Goal: Task Accomplishment & Management: Use online tool/utility

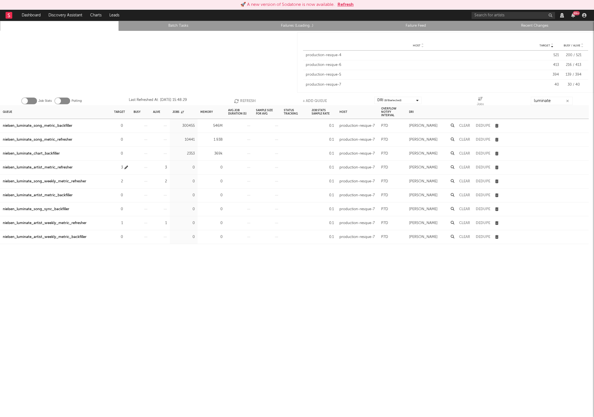
click at [123, 168] on div "3" at bounding box center [121, 167] width 14 height 7
click at [126, 168] on icon "button" at bounding box center [126, 168] width 4 height 4
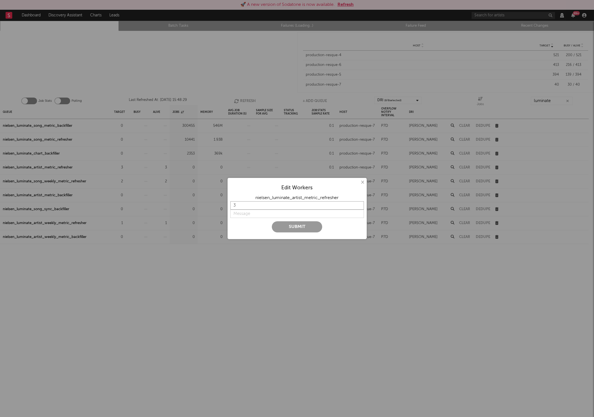
click at [237, 207] on input "3" at bounding box center [297, 205] width 134 height 8
type input "0"
click at [248, 226] on div "Submit" at bounding box center [297, 226] width 134 height 11
click at [247, 218] on input "string" at bounding box center [297, 214] width 134 height 8
type input "off"
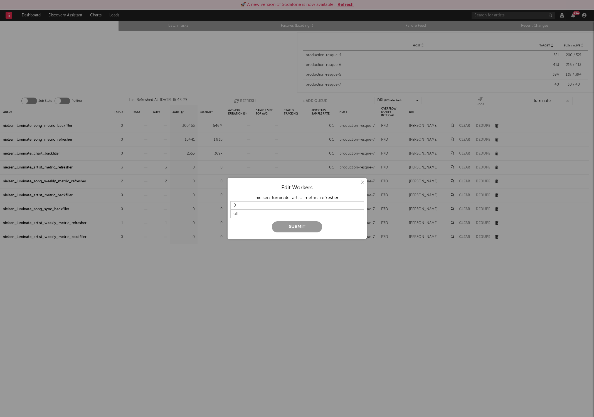
click at [303, 228] on button "Submit" at bounding box center [297, 226] width 50 height 11
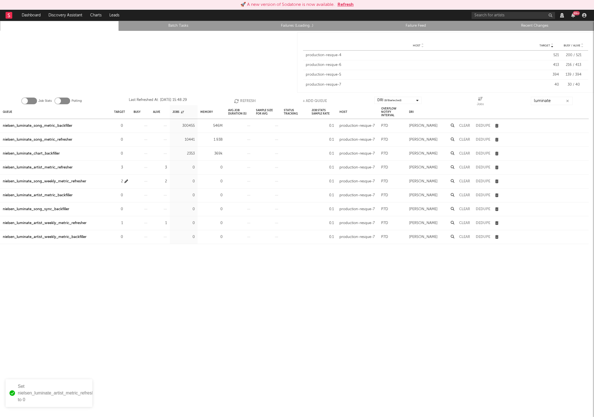
click at [125, 181] on icon "button" at bounding box center [126, 182] width 4 height 4
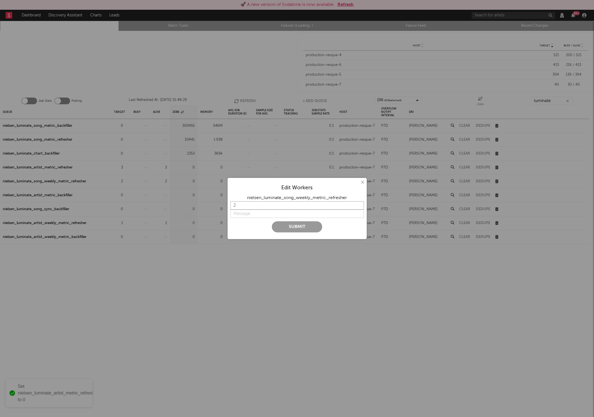
click at [242, 204] on input "2" at bounding box center [297, 205] width 134 height 8
type input "0"
click at [256, 212] on input "string" at bounding box center [297, 214] width 134 height 8
type input "off"
click at [303, 227] on button "Submit" at bounding box center [297, 226] width 50 height 11
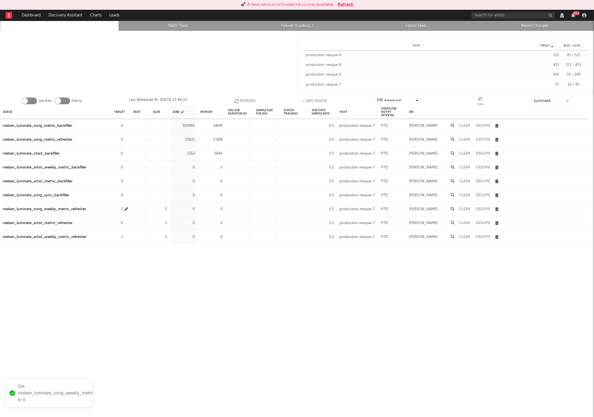
click at [125, 211] on button "button" at bounding box center [126, 209] width 4 height 7
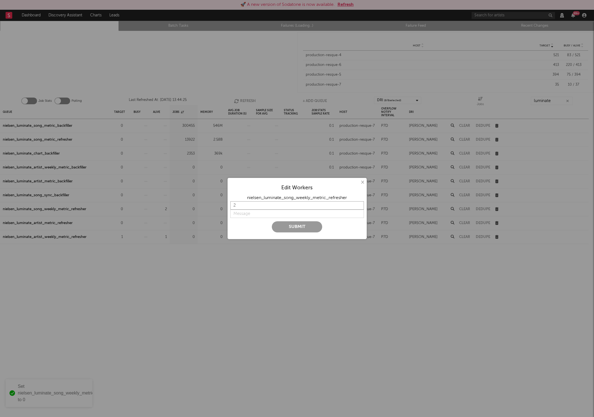
click at [243, 204] on input "2" at bounding box center [297, 205] width 134 height 8
type input "0"
click at [246, 216] on input "string" at bounding box center [297, 214] width 134 height 8
type input "off"
click at [285, 229] on button "Submit" at bounding box center [297, 226] width 50 height 11
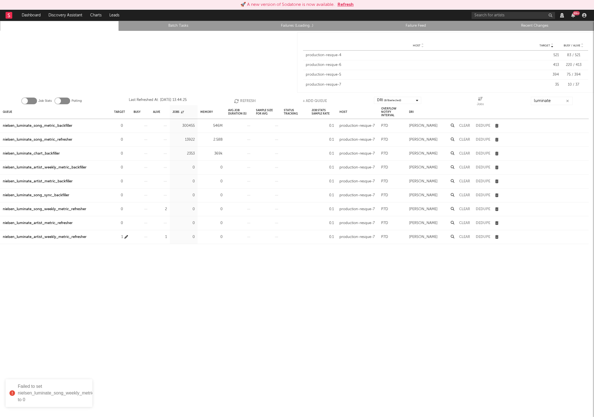
click at [127, 240] on button "button" at bounding box center [126, 237] width 4 height 7
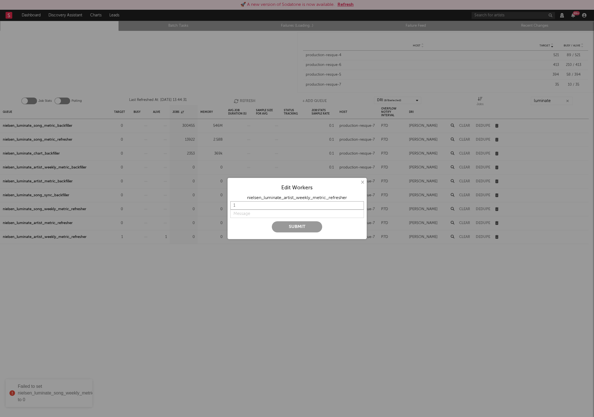
click at [237, 204] on input "1" at bounding box center [297, 205] width 134 height 8
type input "0"
click at [250, 215] on input "string" at bounding box center [297, 214] width 134 height 8
type input "off"
click at [272, 221] on button "Submit" at bounding box center [297, 226] width 50 height 11
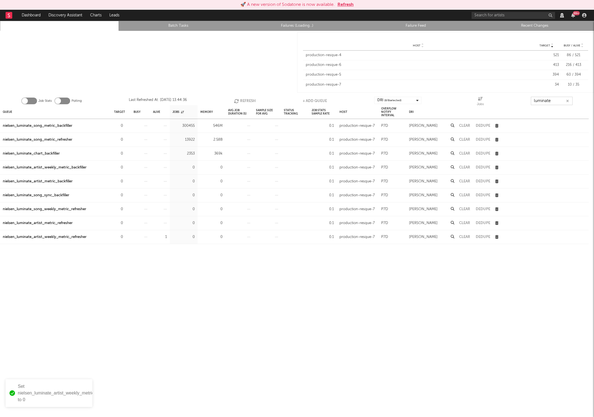
drag, startPoint x: 549, startPoint y: 99, endPoint x: 464, endPoint y: 96, distance: 84.9
click at [464, 96] on div "Job Stats Polling Last Refreshed At: [DATE] 13:44:36 Refresh + Add Queue DRI ( …" at bounding box center [297, 99] width 594 height 11
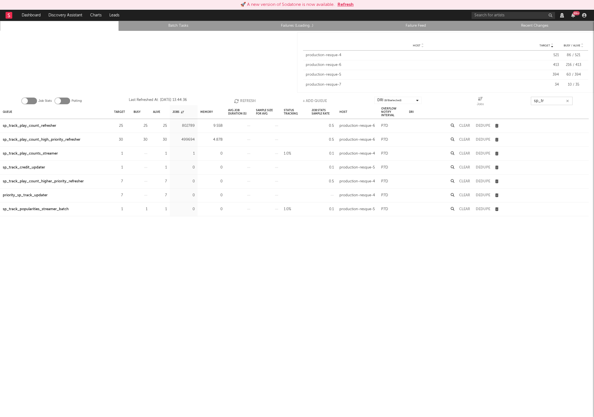
type input "sp_tr"
click at [243, 95] on div "Job Stats Polling Last Refreshed At: [DATE] 13:44:36 Refresh + Add Queue DRI ( …" at bounding box center [297, 99] width 594 height 11
click at [243, 96] on div "Job Stats Polling Last Refreshed At: [DATE] 13:44:36 Refresh + Add Queue DRI ( …" at bounding box center [297, 99] width 594 height 11
click at [241, 99] on button "Refresh" at bounding box center [245, 101] width 22 height 8
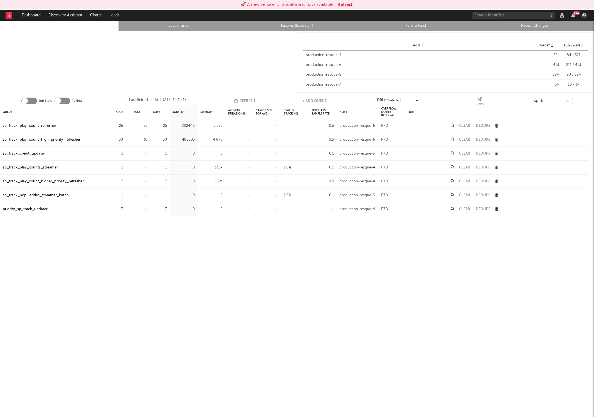
click at [49, 126] on div "sp_track_play_count_refresher" at bounding box center [29, 126] width 53 height 7
click at [63, 139] on div "sp_track_play_count_high_priority_refresher" at bounding box center [42, 140] width 78 height 7
click at [128, 140] on div "30" at bounding box center [120, 140] width 19 height 14
click at [127, 140] on icon "button" at bounding box center [126, 140] width 4 height 4
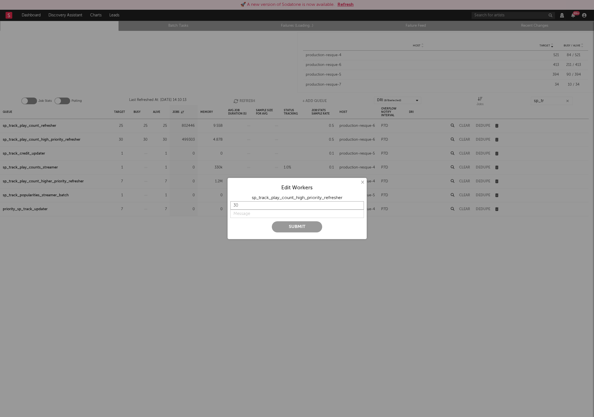
click at [245, 203] on input "30" at bounding box center [297, 205] width 134 height 8
type input "3"
type input "60"
click at [250, 213] on input "string" at bounding box center [297, 214] width 134 height 8
type input "higher"
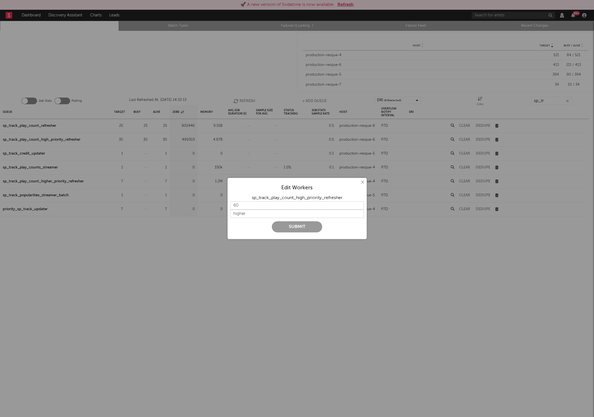
click at [300, 226] on button "Submit" at bounding box center [297, 226] width 50 height 11
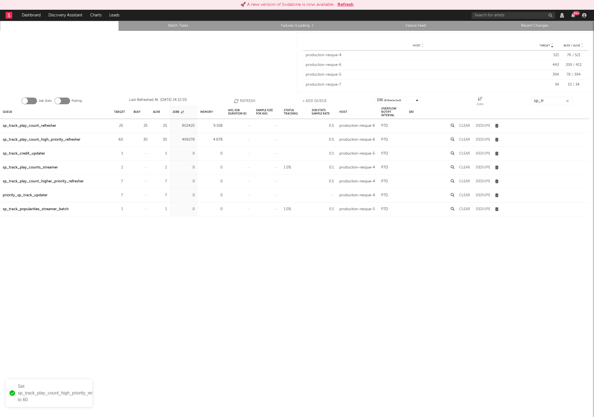
click at [250, 99] on button "Refresh" at bounding box center [245, 101] width 22 height 8
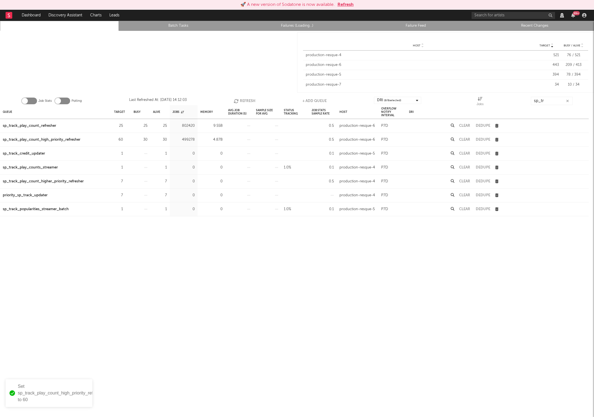
click at [250, 99] on button "Refresh" at bounding box center [245, 101] width 22 height 8
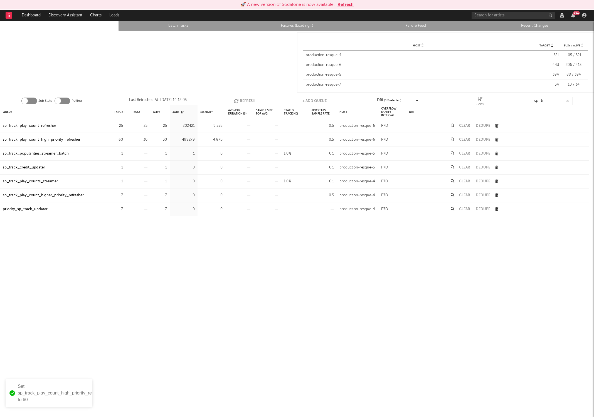
click at [250, 99] on button "Refresh" at bounding box center [245, 101] width 22 height 8
click at [234, 101] on icon "button" at bounding box center [237, 101] width 6 height 5
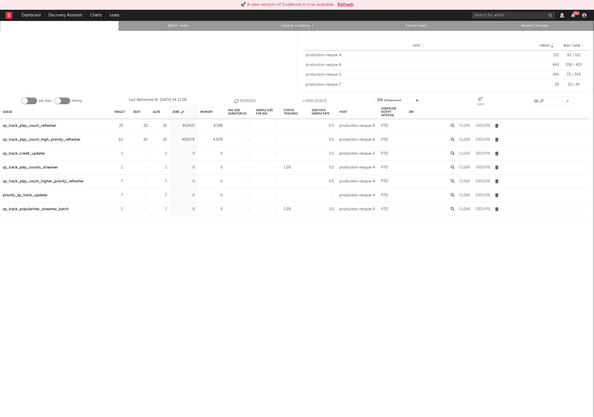
click at [234, 101] on icon "button" at bounding box center [237, 101] width 6 height 5
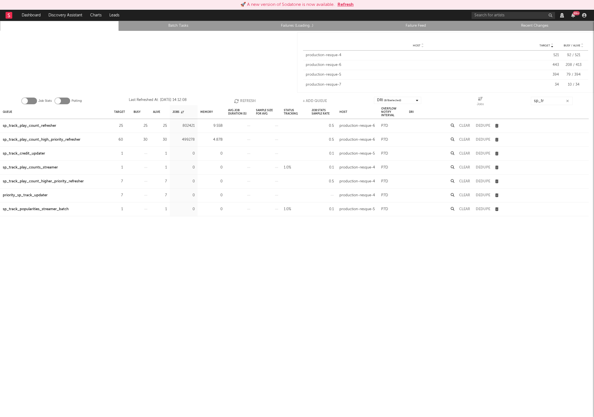
click at [234, 101] on icon "button" at bounding box center [237, 101] width 6 height 5
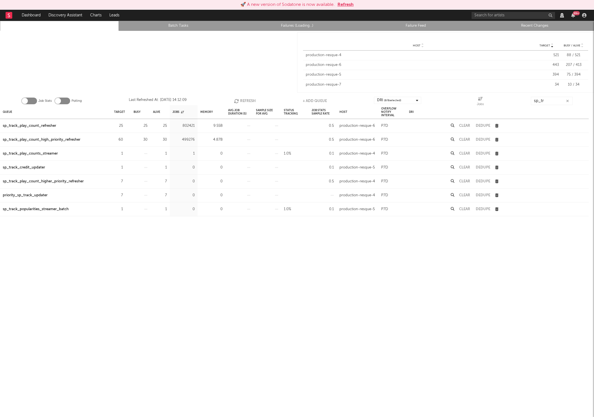
click at [234, 101] on icon "button" at bounding box center [237, 101] width 6 height 5
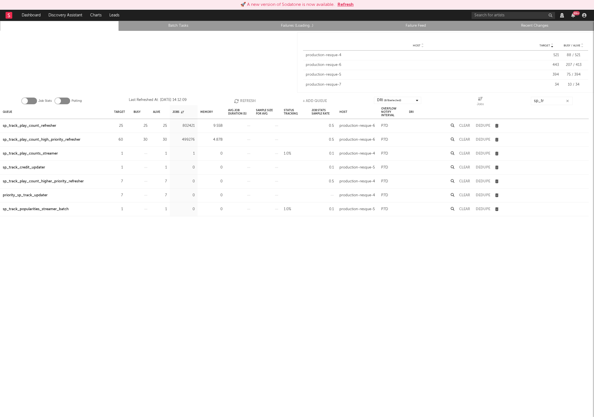
click at [234, 101] on icon "button" at bounding box center [237, 101] width 6 height 5
click at [233, 101] on icon "button" at bounding box center [236, 101] width 6 height 5
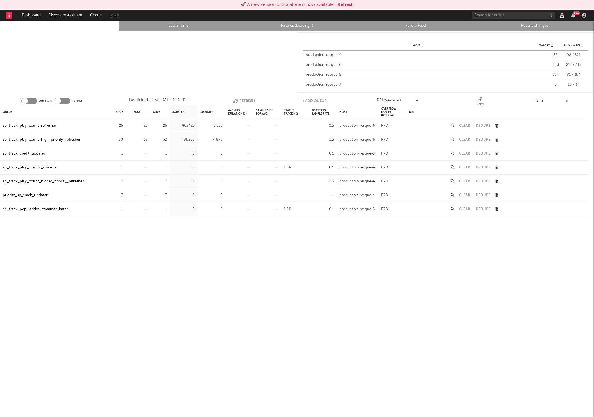
click at [233, 101] on icon "button" at bounding box center [236, 101] width 6 height 5
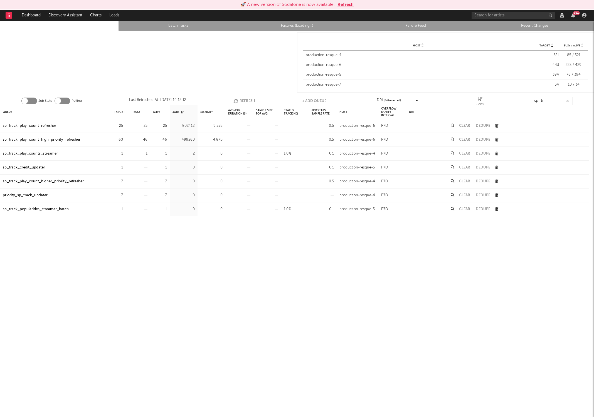
click at [233, 101] on icon "button" at bounding box center [236, 101] width 6 height 5
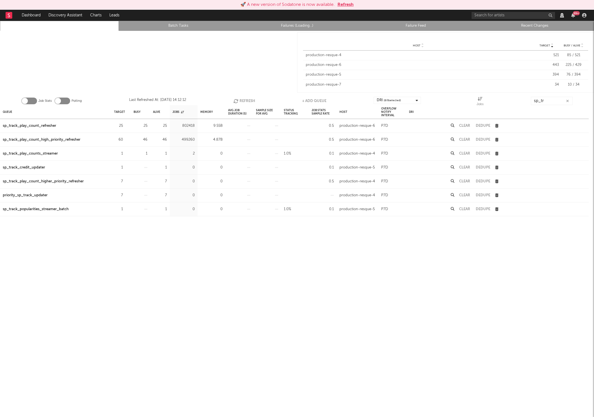
click at [233, 101] on icon "button" at bounding box center [236, 101] width 6 height 5
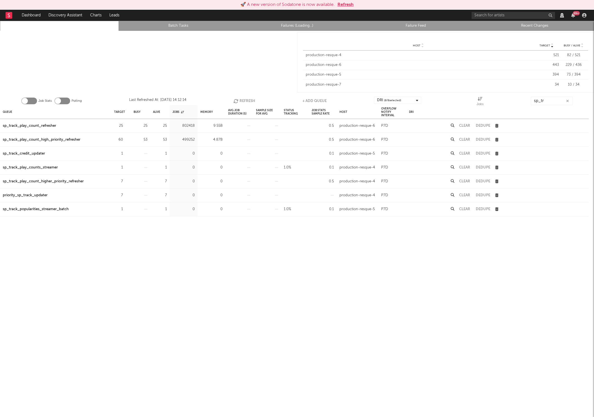
click at [233, 101] on icon "button" at bounding box center [236, 101] width 6 height 5
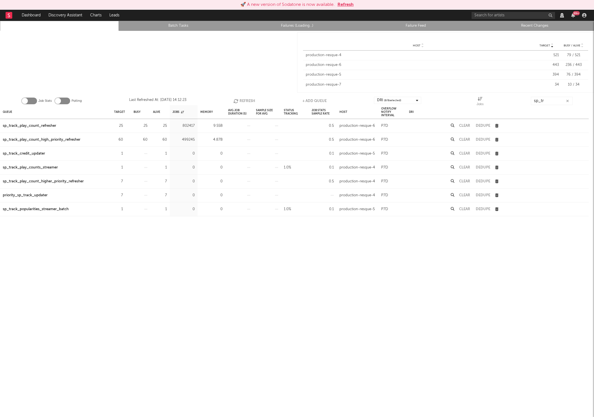
click at [55, 137] on div "sp_track_play_count_high_priority_refresher" at bounding box center [42, 140] width 78 height 7
click at [482, 140] on button "Dedupe" at bounding box center [483, 140] width 14 height 4
click at [251, 99] on button "Refresh" at bounding box center [245, 101] width 22 height 8
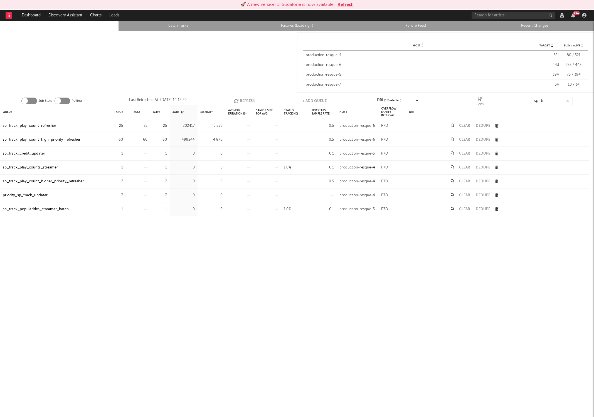
click at [251, 99] on button "Refresh" at bounding box center [245, 101] width 22 height 8
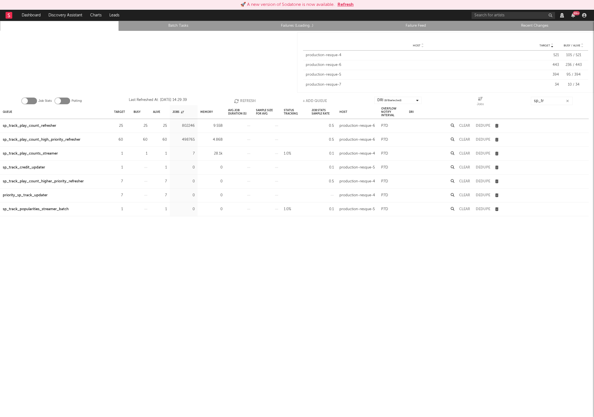
click at [251, 99] on button "Refresh" at bounding box center [245, 101] width 22 height 8
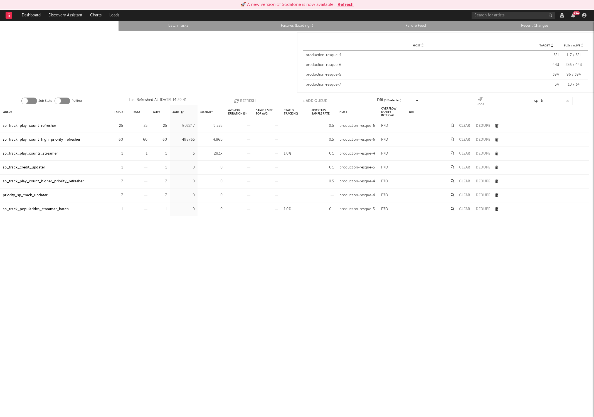
click at [251, 99] on button "Refresh" at bounding box center [245, 101] width 22 height 8
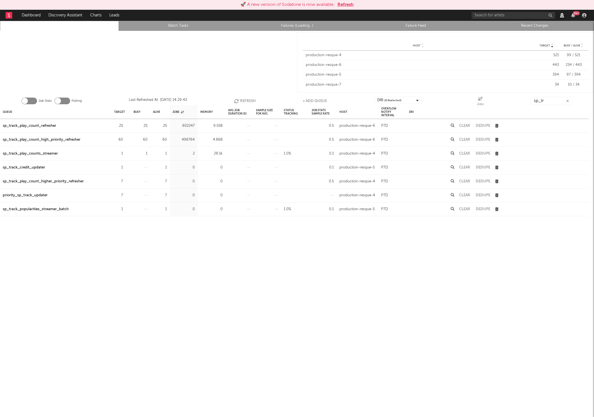
click at [251, 99] on button "Refresh" at bounding box center [245, 101] width 22 height 8
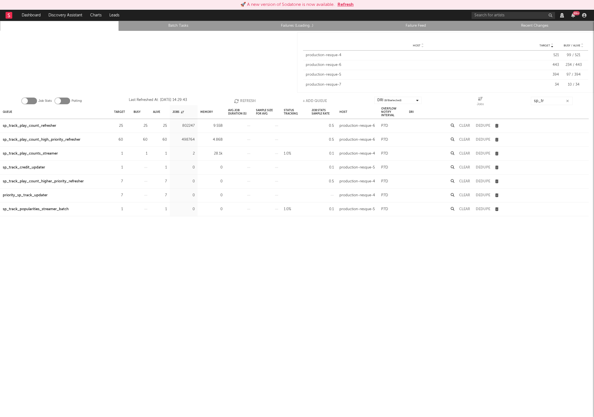
click at [251, 99] on button "Refresh" at bounding box center [245, 101] width 22 height 8
click at [480, 138] on button "Dedupe" at bounding box center [483, 140] width 14 height 4
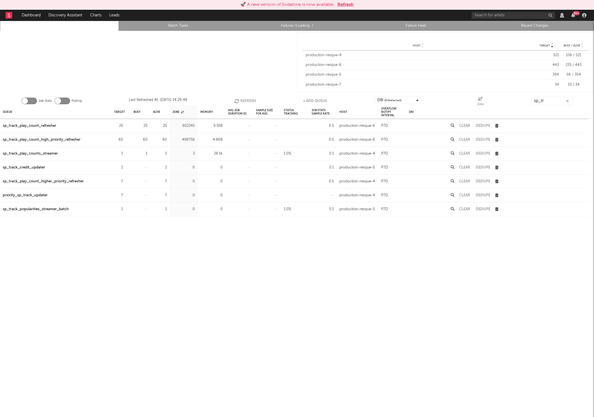
click at [485, 140] on button "Dedupe" at bounding box center [483, 140] width 14 height 4
click at [244, 99] on button "Refresh" at bounding box center [245, 101] width 22 height 8
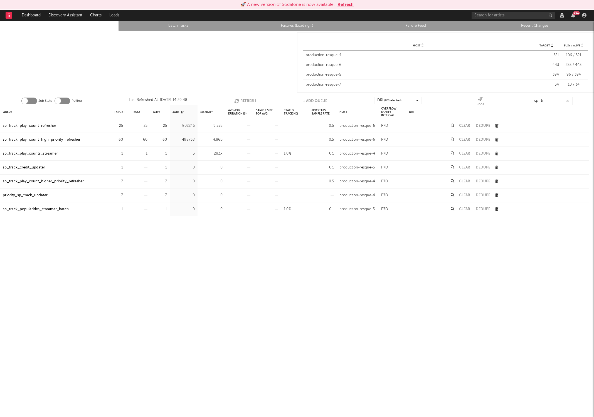
click at [244, 99] on button "Refresh" at bounding box center [245, 101] width 22 height 8
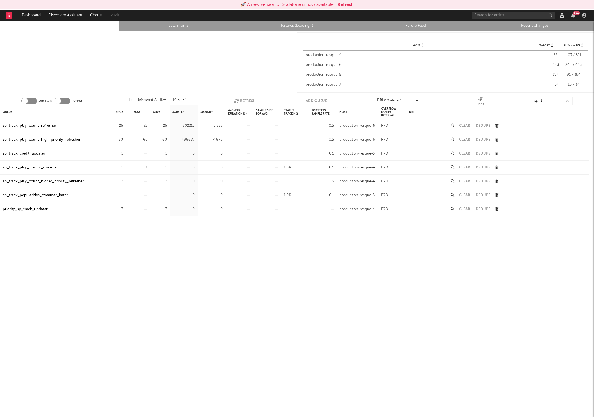
click at [244, 99] on button "Refresh" at bounding box center [245, 101] width 22 height 8
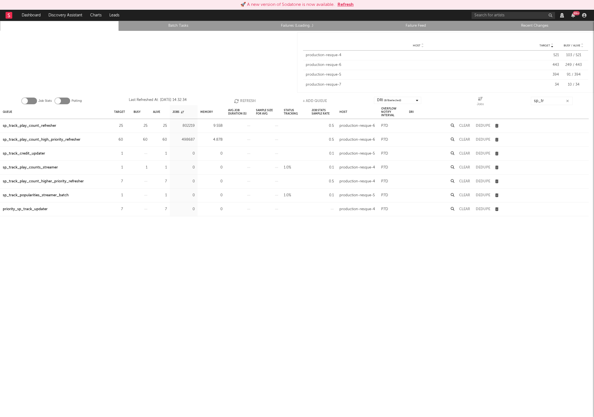
click at [244, 99] on button "Refresh" at bounding box center [245, 101] width 22 height 8
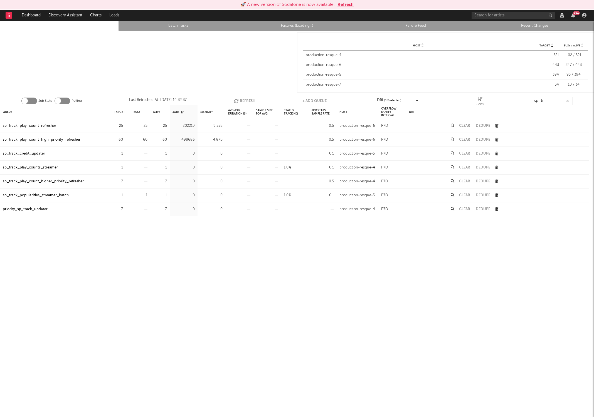
click at [244, 99] on button "Refresh" at bounding box center [245, 101] width 22 height 8
click at [357, 253] on div "Queue Target Busy Alive Jobs Memory Avg Job Duration (s) Sample Size For Avg St…" at bounding box center [297, 266] width 594 height 322
click at [242, 98] on button "Refresh" at bounding box center [245, 101] width 22 height 8
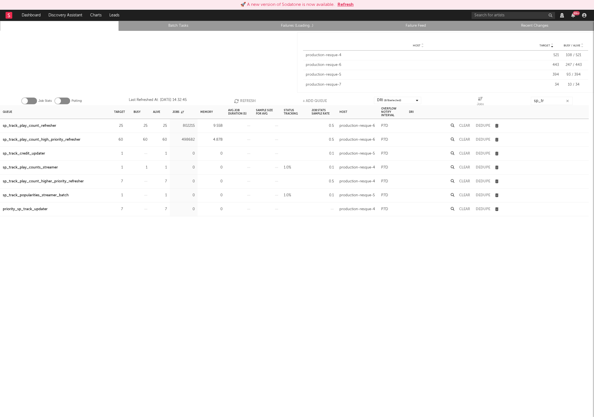
click at [242, 98] on button "Refresh" at bounding box center [245, 101] width 22 height 8
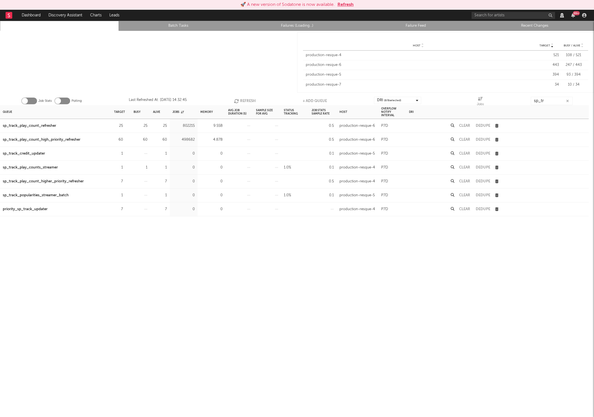
click at [242, 98] on button "Refresh" at bounding box center [245, 101] width 22 height 8
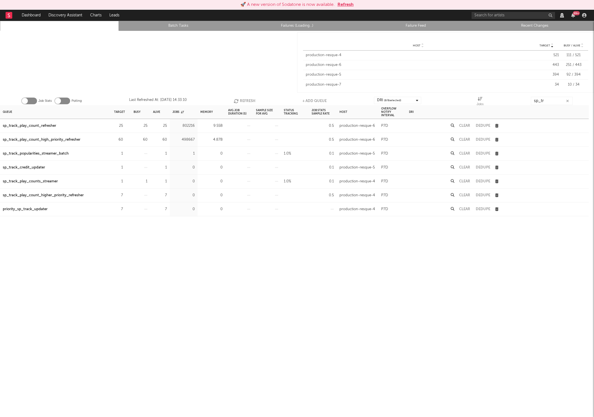
click at [242, 98] on button "Refresh" at bounding box center [245, 101] width 22 height 8
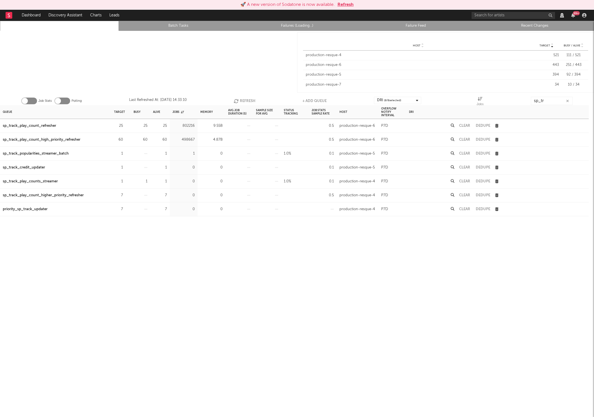
click at [242, 98] on button "Refresh" at bounding box center [245, 101] width 22 height 8
click at [242, 98] on button "Refresh" at bounding box center [244, 101] width 22 height 8
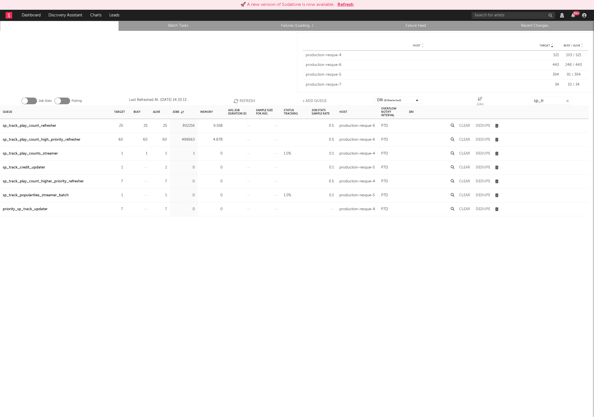
click at [242, 98] on button "Refresh" at bounding box center [244, 101] width 22 height 8
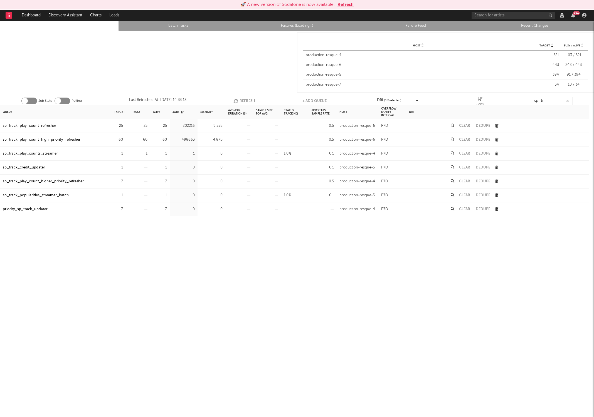
click at [242, 98] on button "Refresh" at bounding box center [244, 101] width 22 height 8
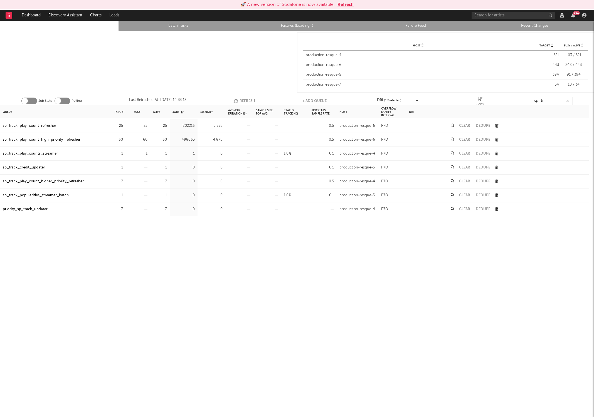
click at [242, 98] on button "Refresh" at bounding box center [244, 101] width 22 height 8
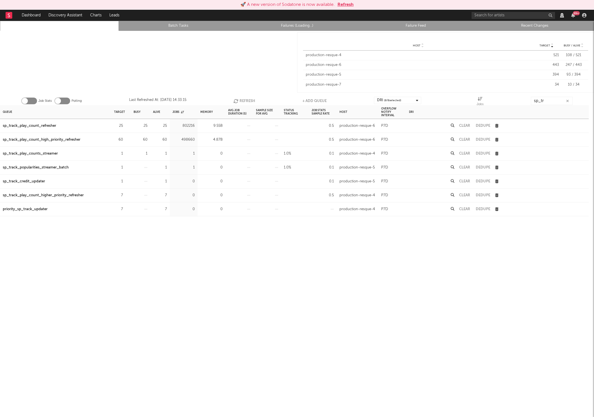
click at [242, 98] on button "Refresh" at bounding box center [244, 101] width 22 height 8
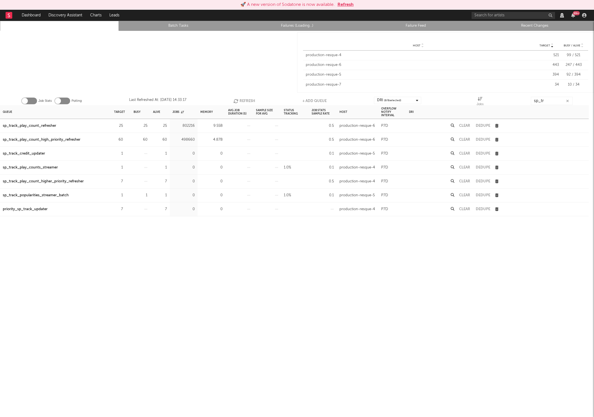
click at [242, 98] on button "Refresh" at bounding box center [244, 101] width 22 height 8
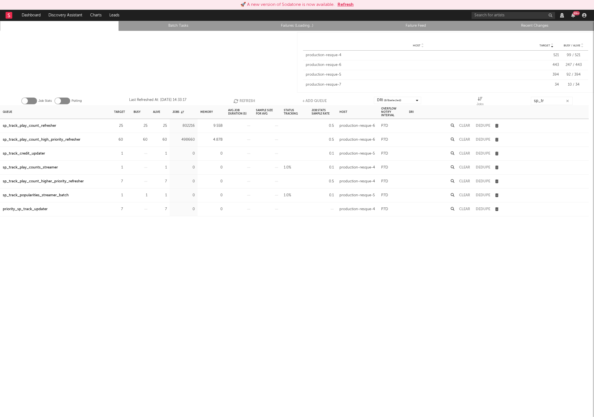
click at [242, 98] on button "Refresh" at bounding box center [244, 101] width 22 height 8
click at [242, 98] on button "Refresh" at bounding box center [245, 101] width 22 height 8
click at [242, 98] on button "Refresh" at bounding box center [244, 101] width 22 height 8
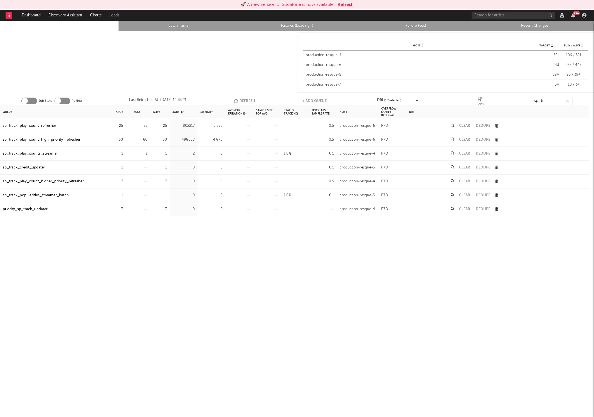
click at [242, 98] on button "Refresh" at bounding box center [244, 101] width 22 height 8
click at [242, 98] on button "Refresh" at bounding box center [245, 101] width 22 height 8
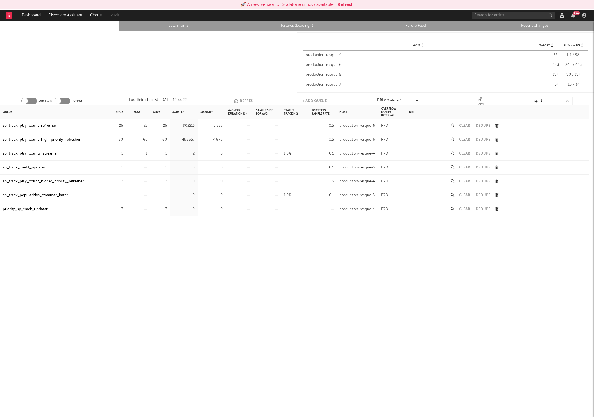
click at [242, 98] on button "Refresh" at bounding box center [245, 101] width 22 height 8
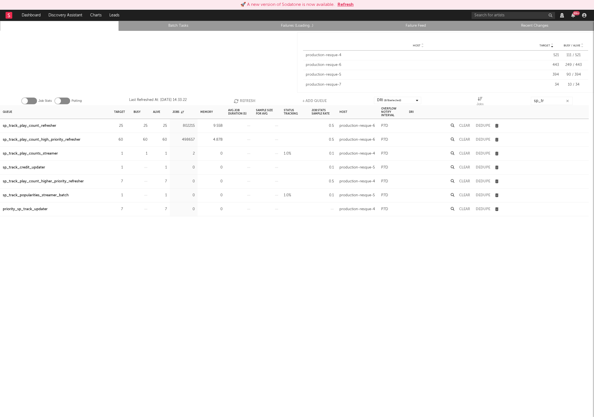
click at [242, 98] on button "Refresh" at bounding box center [245, 101] width 22 height 8
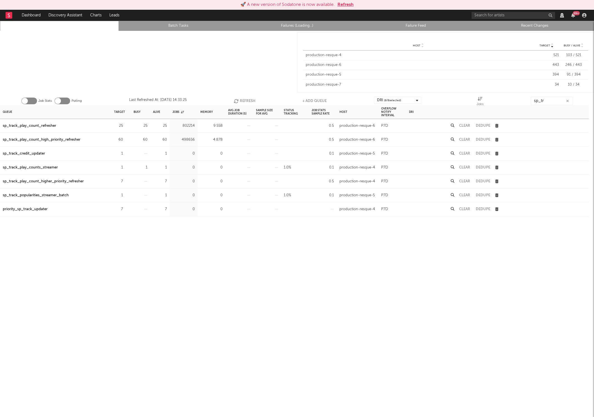
click at [242, 98] on button "Refresh" at bounding box center [245, 101] width 22 height 8
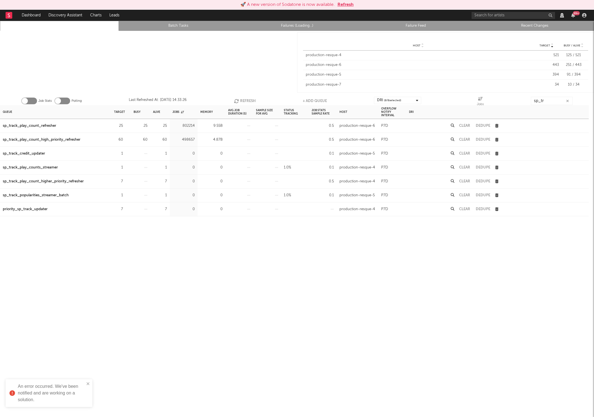
click at [242, 98] on button "Refresh" at bounding box center [245, 101] width 22 height 8
click at [480, 141] on button "Dedupe" at bounding box center [483, 140] width 14 height 4
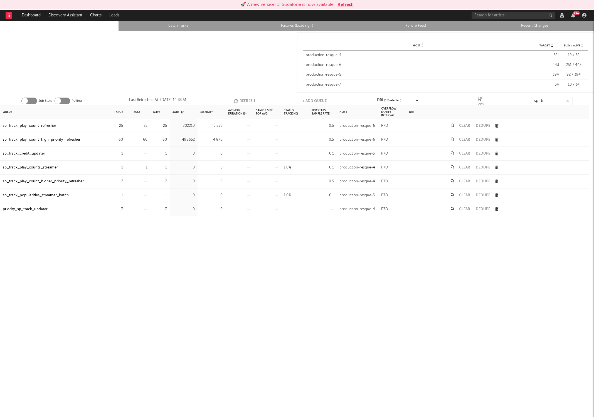
click at [465, 140] on button "Clear" at bounding box center [464, 140] width 11 height 4
click at [236, 102] on icon "button" at bounding box center [236, 101] width 6 height 5
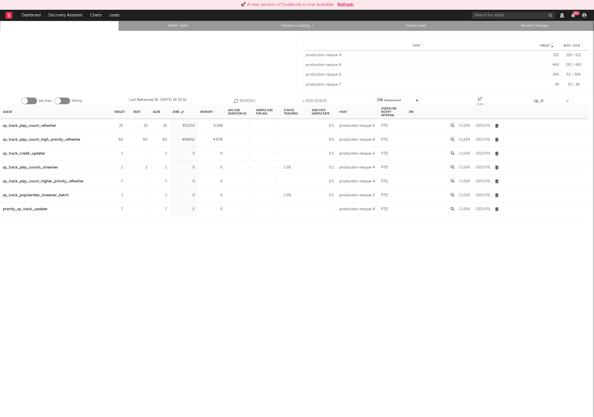
click at [236, 102] on icon "button" at bounding box center [236, 101] width 6 height 5
click at [237, 98] on button "Refresh" at bounding box center [245, 101] width 22 height 8
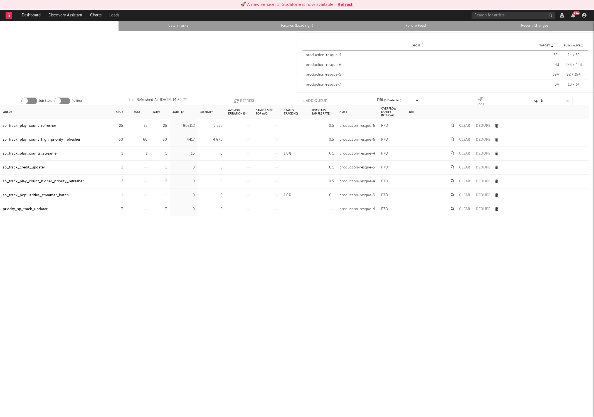
click at [237, 98] on button "Refresh" at bounding box center [245, 101] width 22 height 8
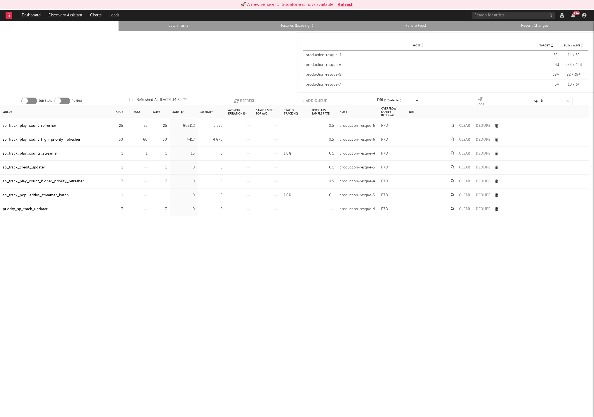
click at [237, 98] on button "Refresh" at bounding box center [245, 101] width 22 height 8
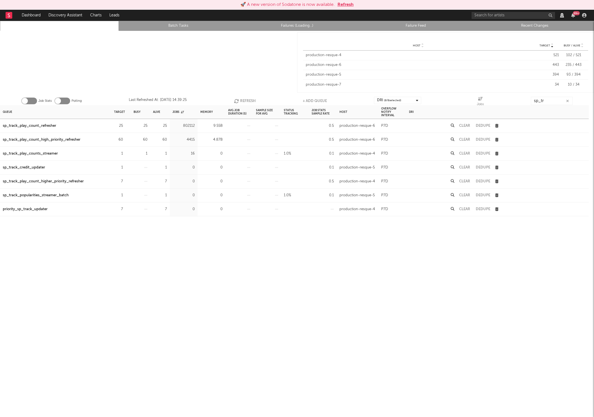
click at [237, 98] on button "Refresh" at bounding box center [245, 101] width 22 height 8
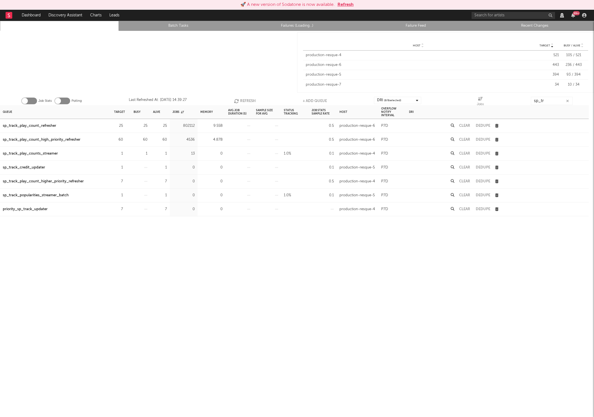
click at [237, 98] on button "Refresh" at bounding box center [245, 101] width 22 height 8
click at [243, 98] on button "Refresh" at bounding box center [245, 101] width 22 height 8
click at [125, 126] on icon "button" at bounding box center [126, 126] width 4 height 4
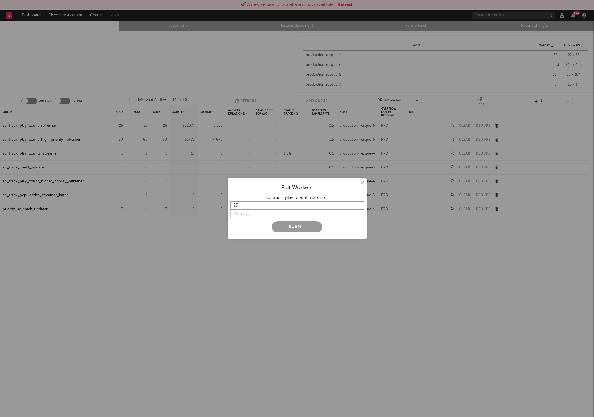
click at [246, 201] on input "25" at bounding box center [297, 205] width 134 height 8
click at [245, 203] on input "25" at bounding box center [297, 205] width 134 height 8
type input "2"
type input "45"
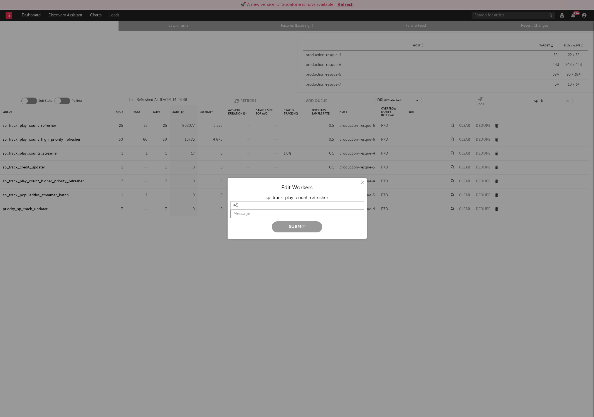
click at [238, 216] on input "string" at bounding box center [297, 214] width 134 height 8
type input "more"
click at [280, 229] on button "Submit" at bounding box center [297, 226] width 50 height 11
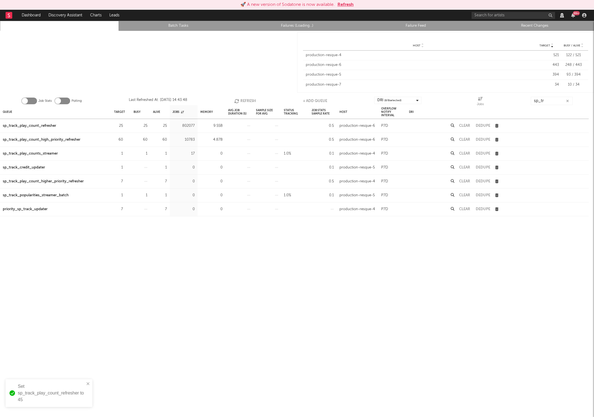
click at [237, 103] on icon "button" at bounding box center [237, 101] width 6 height 5
click at [237, 105] on button "Refresh" at bounding box center [245, 101] width 22 height 8
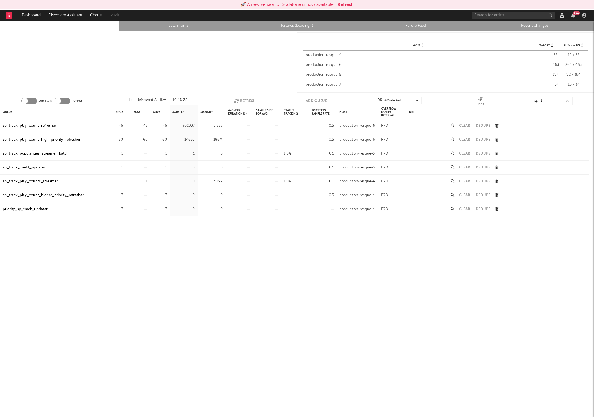
click at [237, 105] on button "Refresh" at bounding box center [245, 101] width 22 height 8
click at [241, 99] on button "Refresh" at bounding box center [245, 101] width 22 height 8
click at [243, 97] on button "Refresh" at bounding box center [245, 101] width 22 height 8
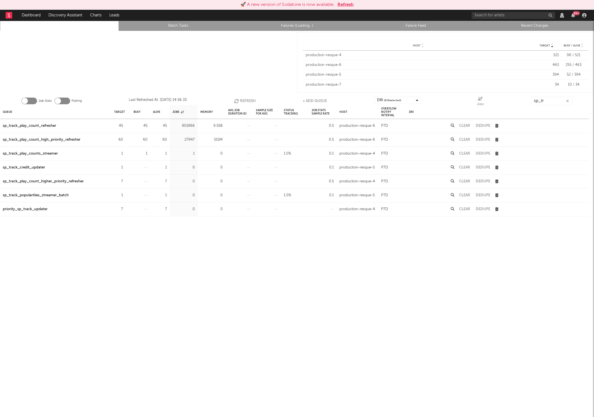
click at [243, 97] on button "Refresh" at bounding box center [245, 101] width 22 height 8
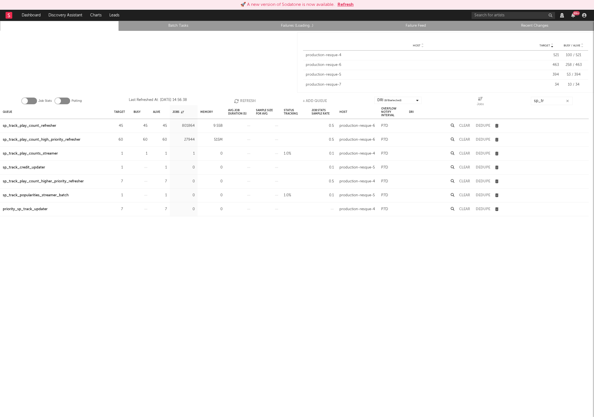
click at [243, 97] on button "Refresh" at bounding box center [245, 101] width 22 height 8
click at [466, 127] on button "Clear" at bounding box center [464, 126] width 11 height 4
click at [245, 101] on button "Refresh" at bounding box center [245, 101] width 22 height 8
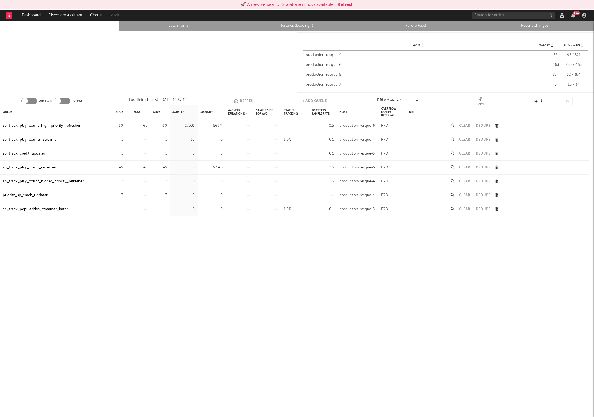
click at [245, 101] on button "Refresh" at bounding box center [245, 101] width 22 height 8
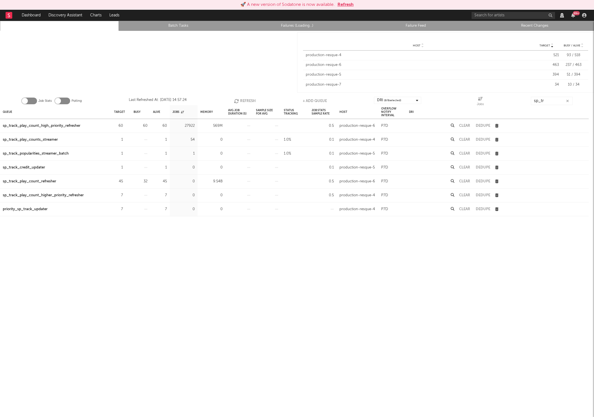
click at [239, 102] on button "Refresh" at bounding box center [245, 101] width 22 height 8
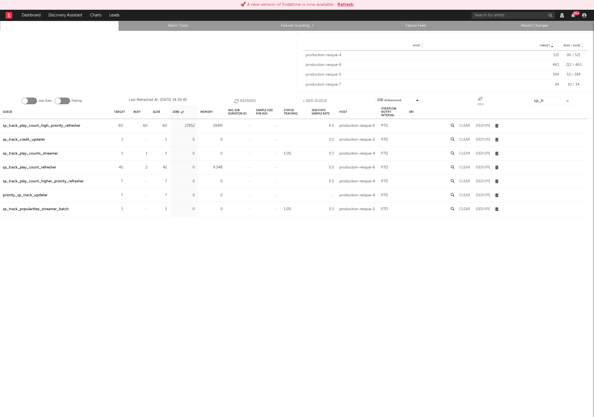
click at [239, 102] on button "Refresh" at bounding box center [245, 101] width 22 height 8
